Goal: Information Seeking & Learning: Check status

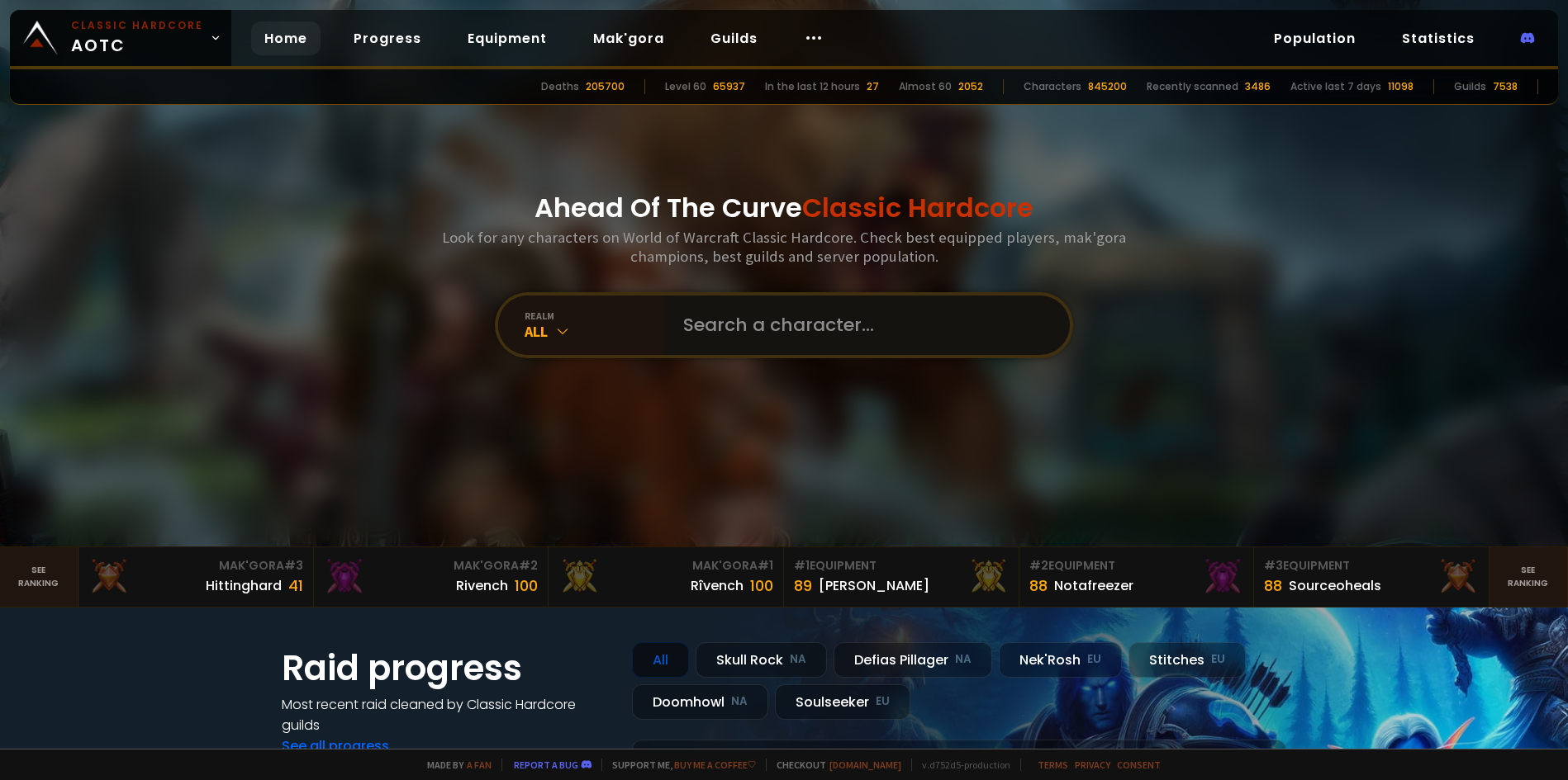
click at [712, 330] on input "text" at bounding box center [862, 325] width 377 height 60
type input "Pandwatcher"
click at [735, 336] on input "text" at bounding box center [862, 325] width 377 height 60
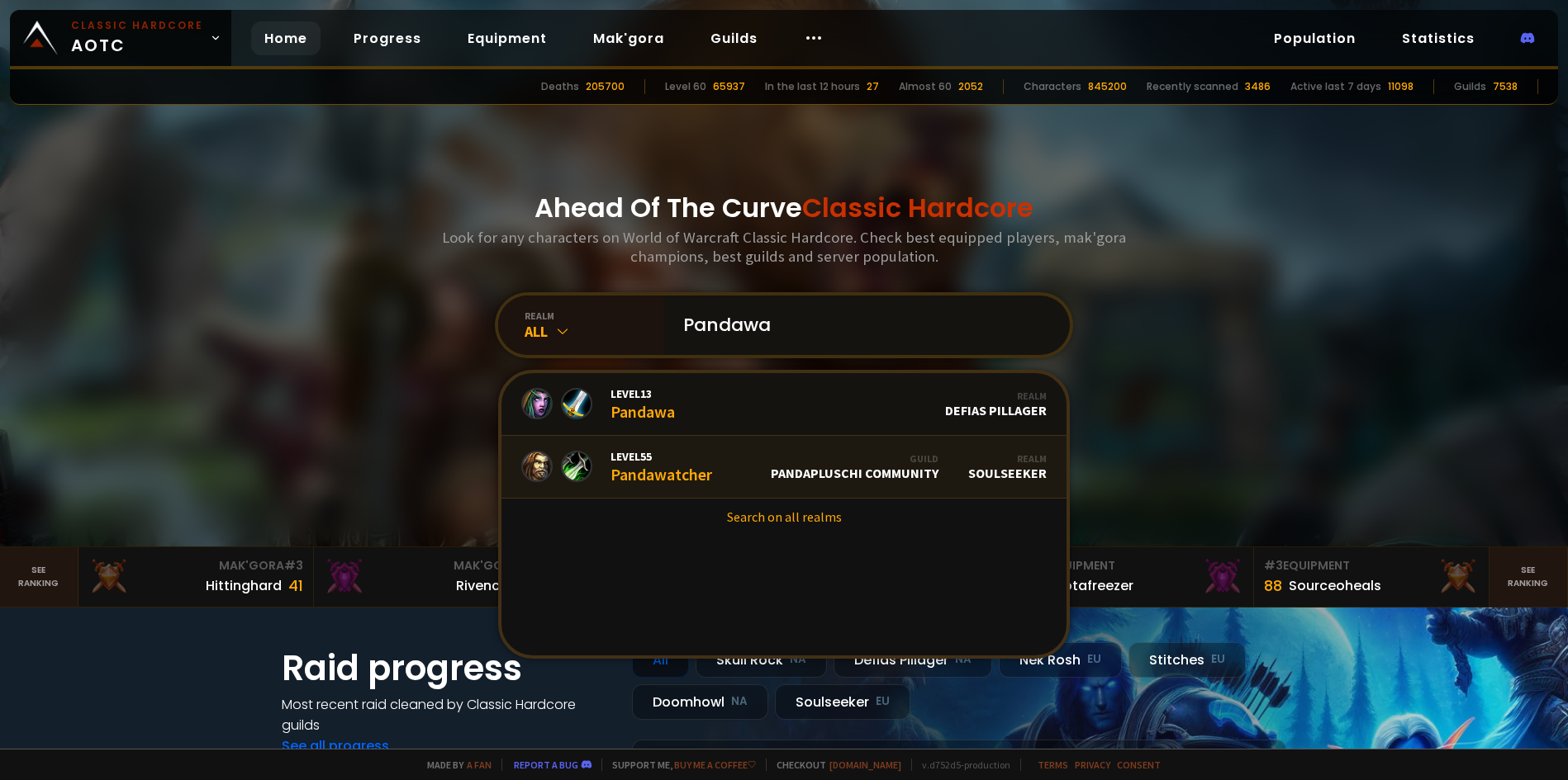
type input "Pandawa"
click at [696, 469] on div "Level 55 Pandawatcher" at bounding box center [661, 466] width 102 height 35
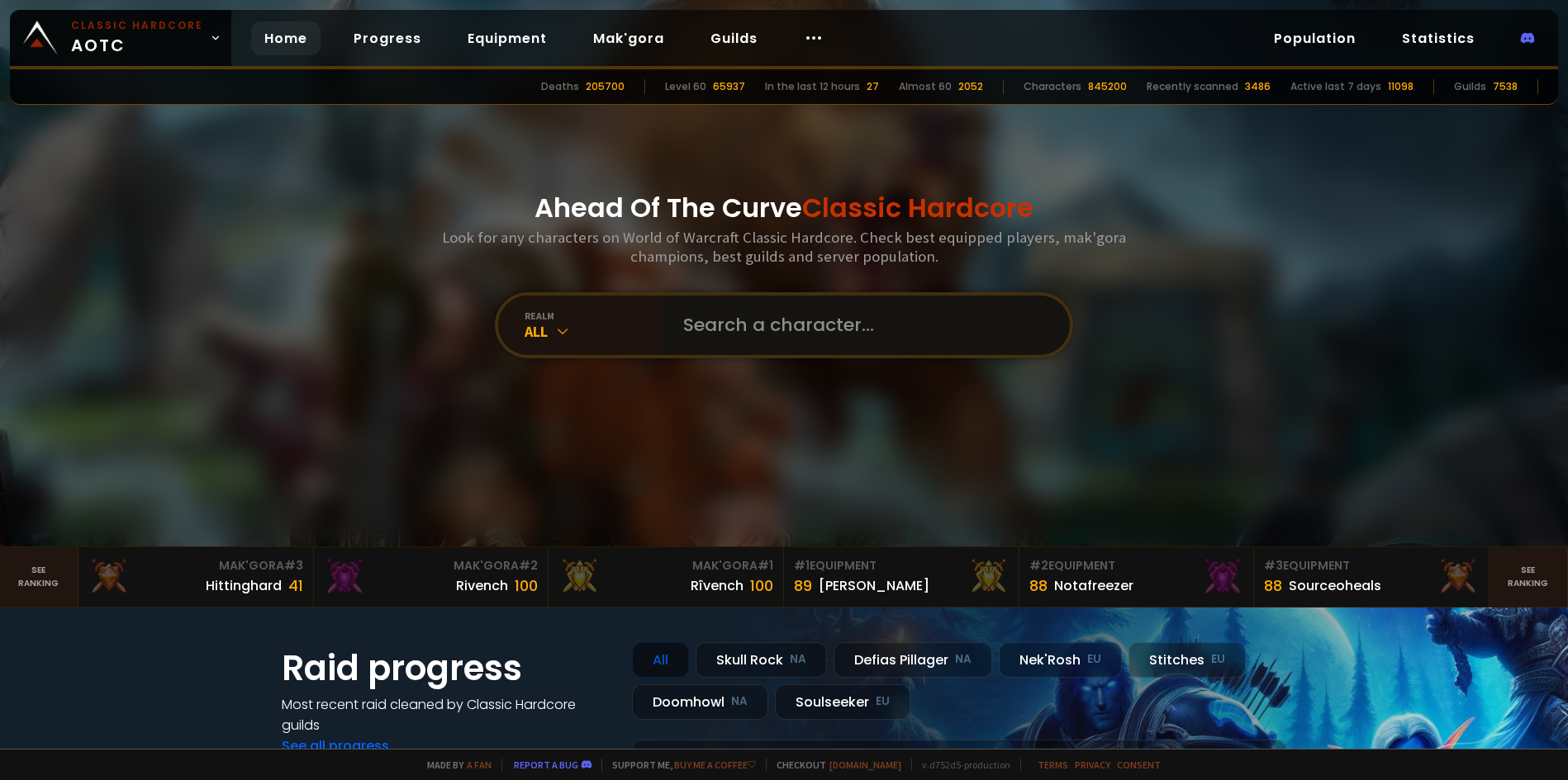
click at [796, 329] on input "text" at bounding box center [862, 325] width 377 height 60
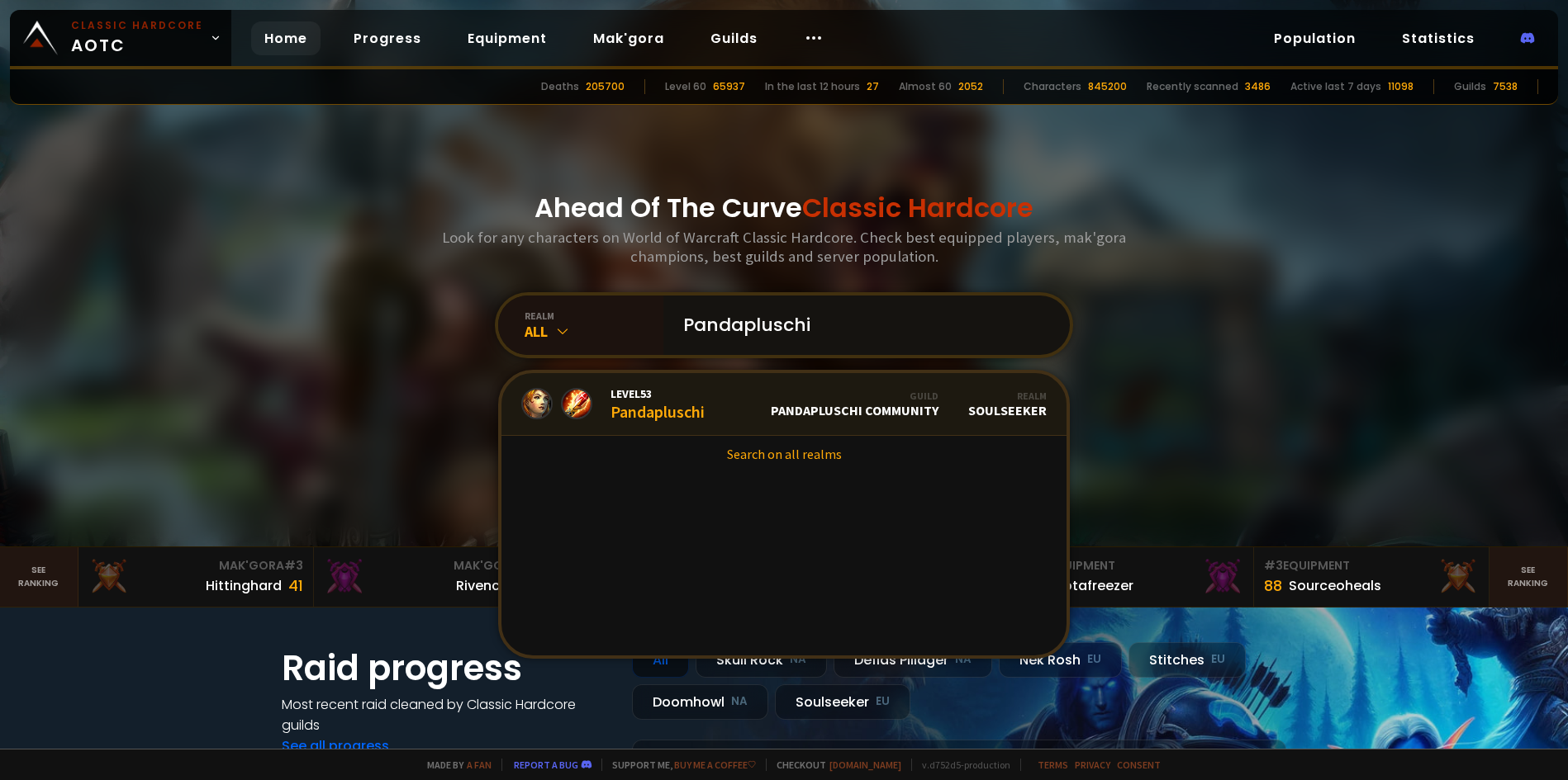
type input "Pandapluschi"
click at [712, 403] on link "Level 53 Pandapluschi Guild Pandapluschi Community Realm Soulseeker" at bounding box center [784, 404] width 565 height 63
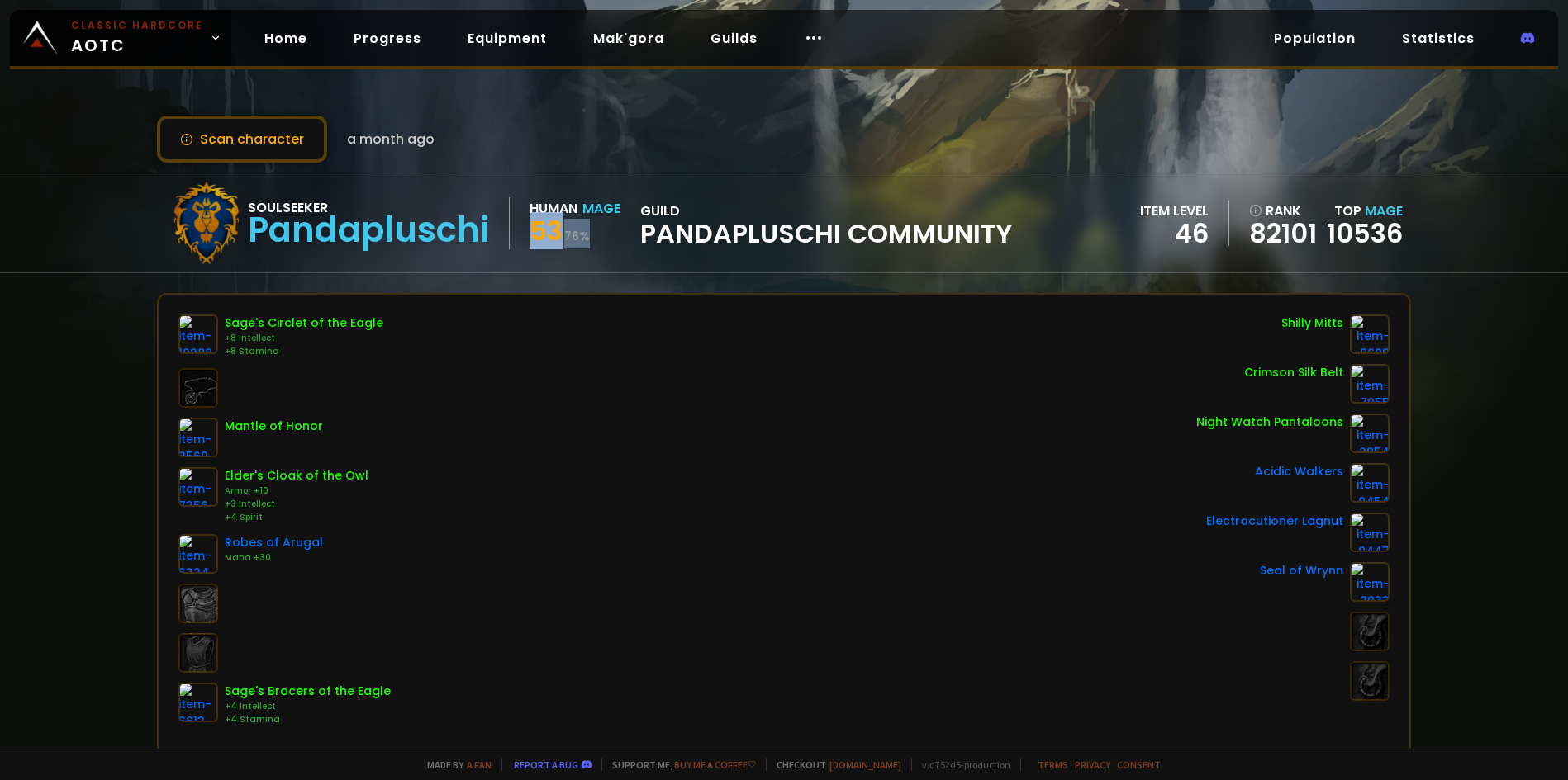
drag, startPoint x: 536, startPoint y: 233, endPoint x: 593, endPoint y: 236, distance: 57.1
click at [593, 236] on div "53 76 %" at bounding box center [576, 233] width 91 height 29
